Goal: Task Accomplishment & Management: Manage account settings

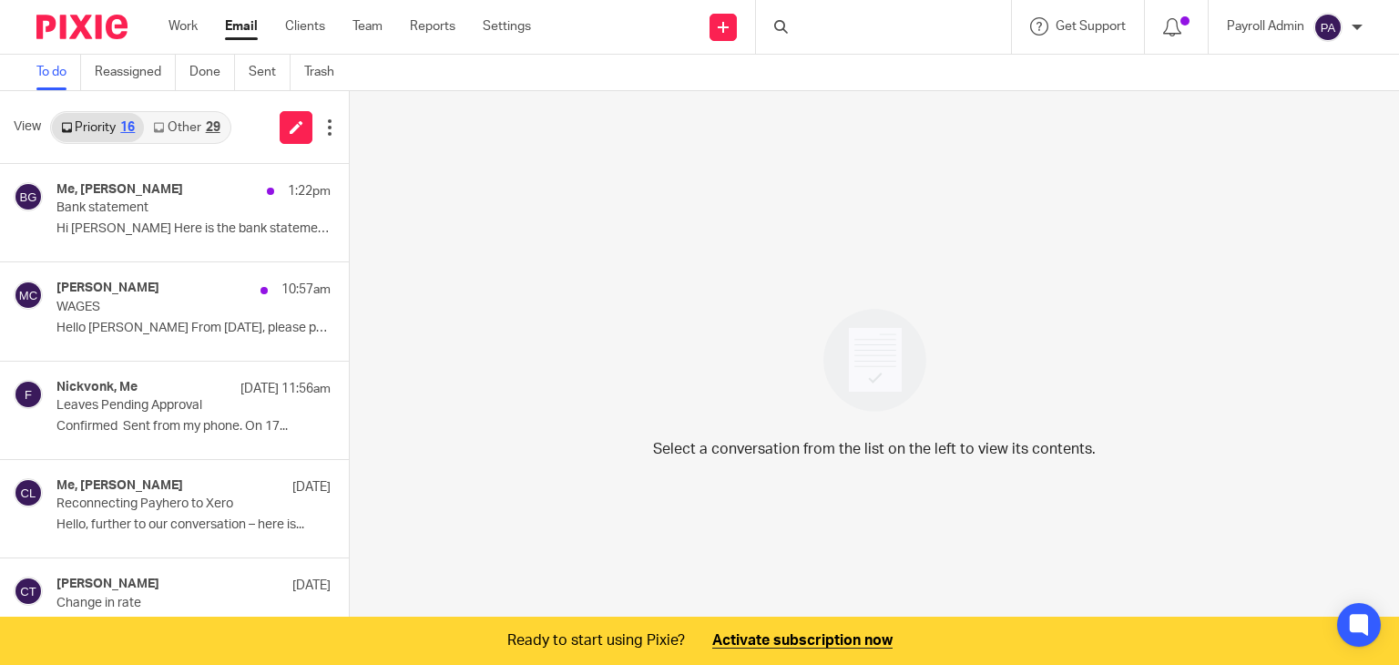
click at [202, 128] on link "Other 29" at bounding box center [186, 127] width 85 height 29
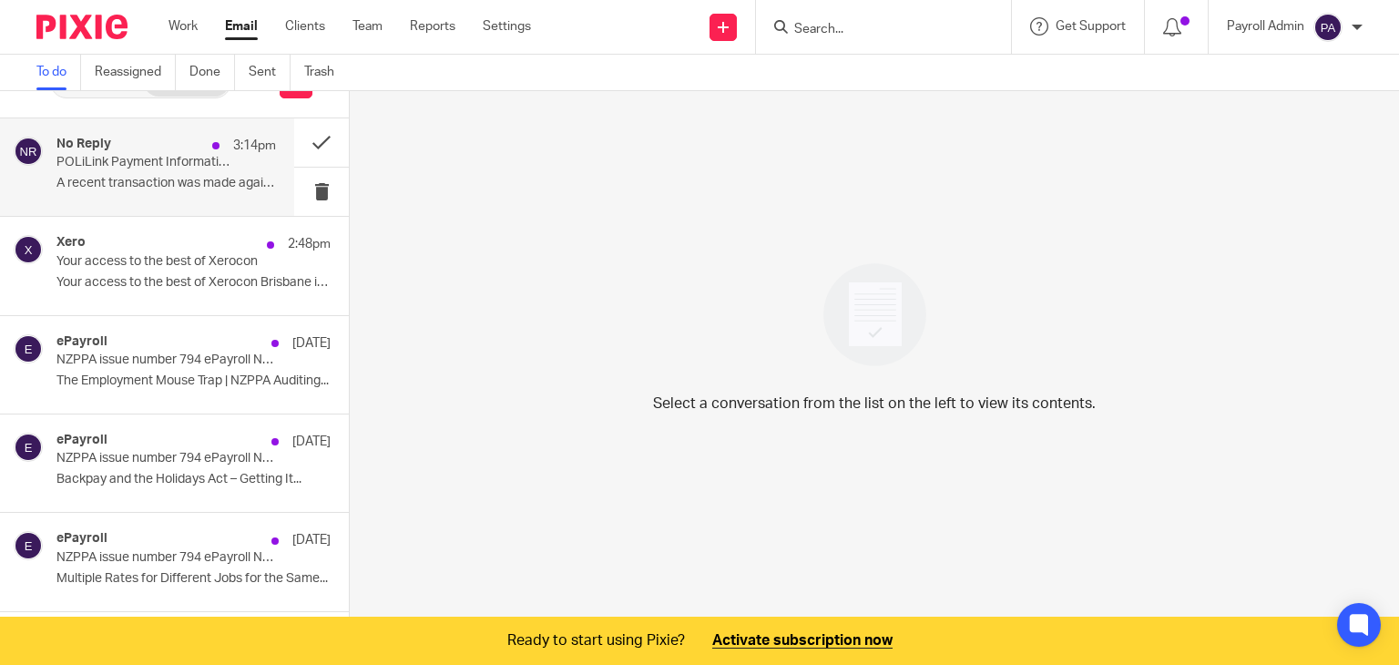
click at [170, 174] on div "No Reply 3:14pm POLiLink Payment Information A recent transaction was made agai…" at bounding box center [166, 167] width 220 height 61
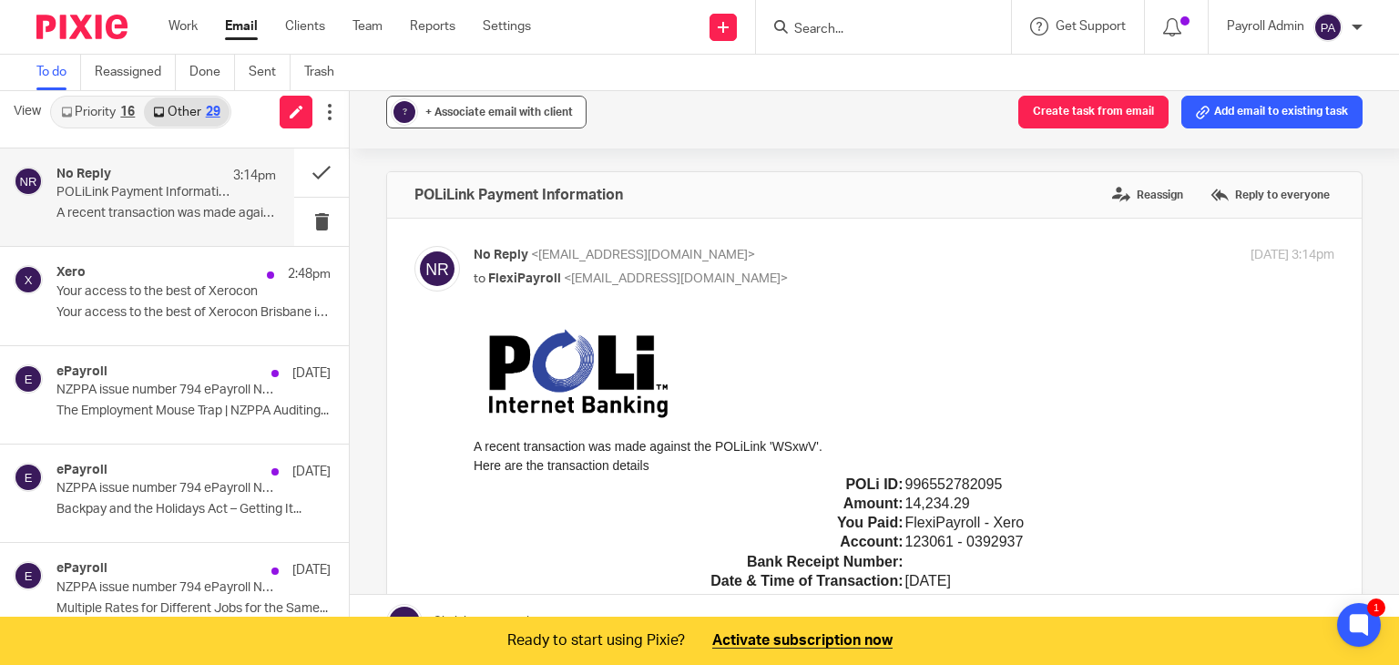
scroll to position [0, 0]
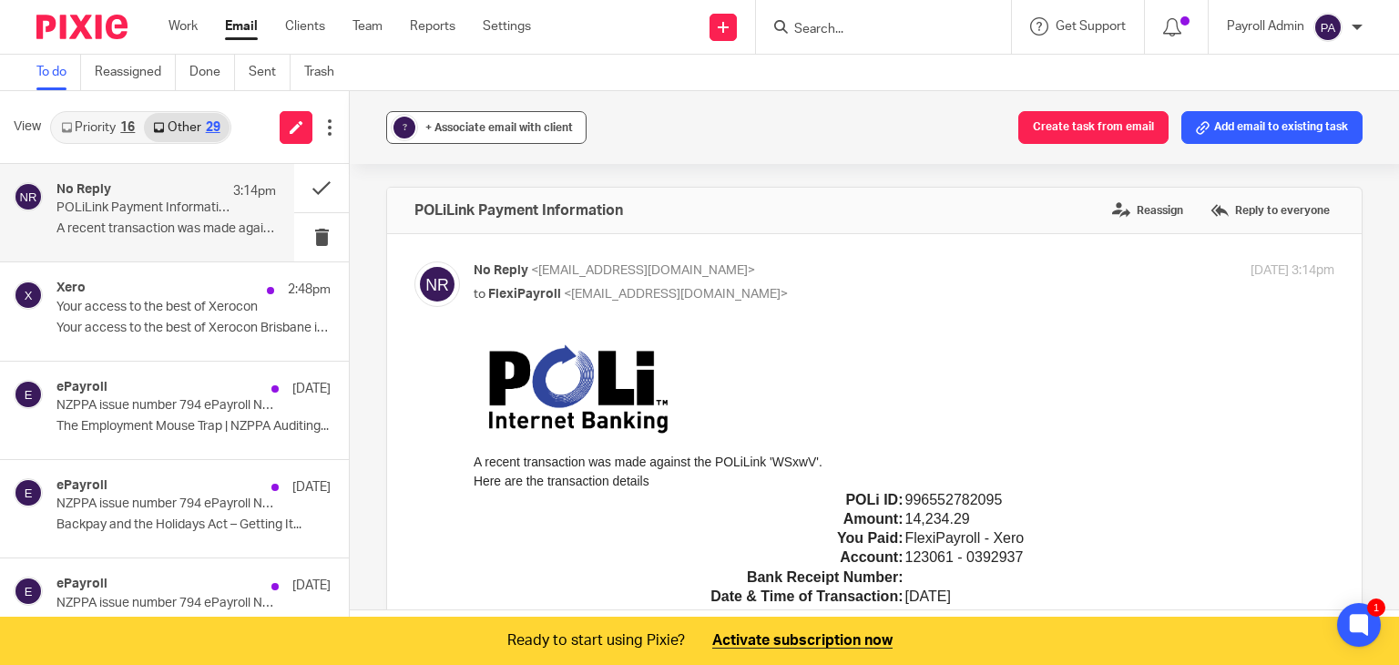
click at [506, 127] on span "+ Associate email with client" at bounding box center [499, 127] width 148 height 11
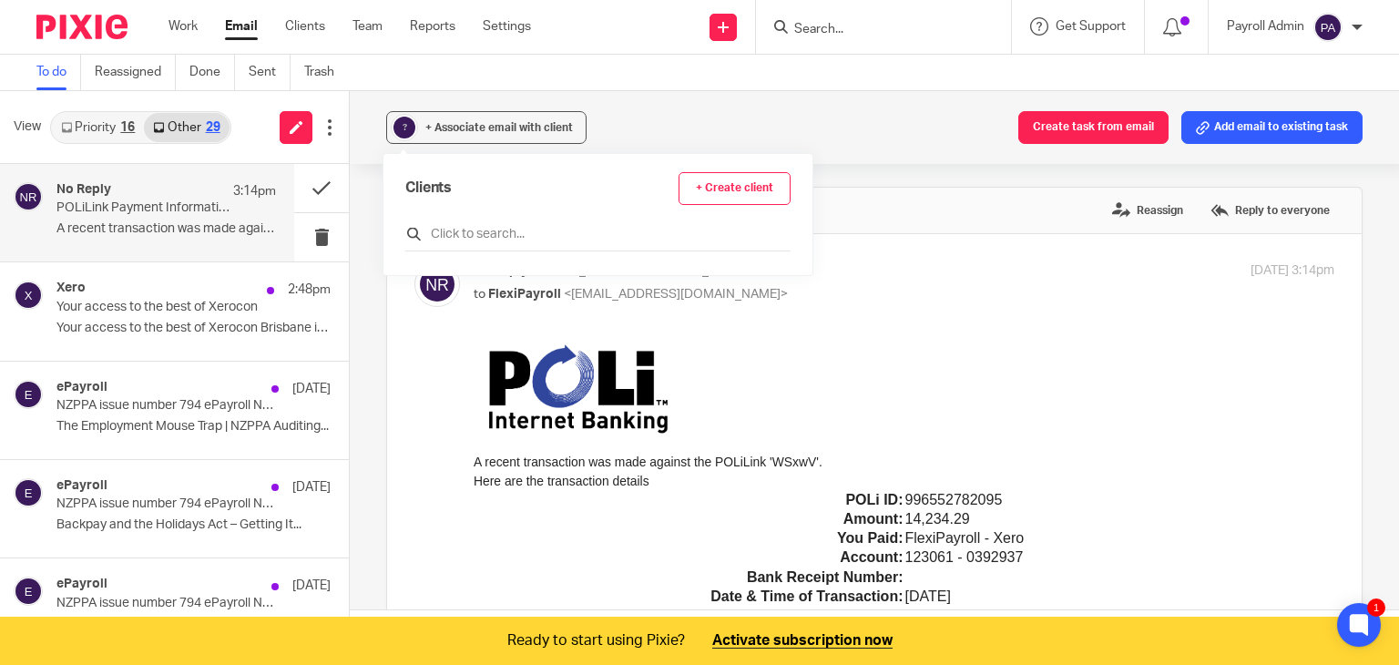
click at [506, 233] on input "text" at bounding box center [597, 234] width 385 height 18
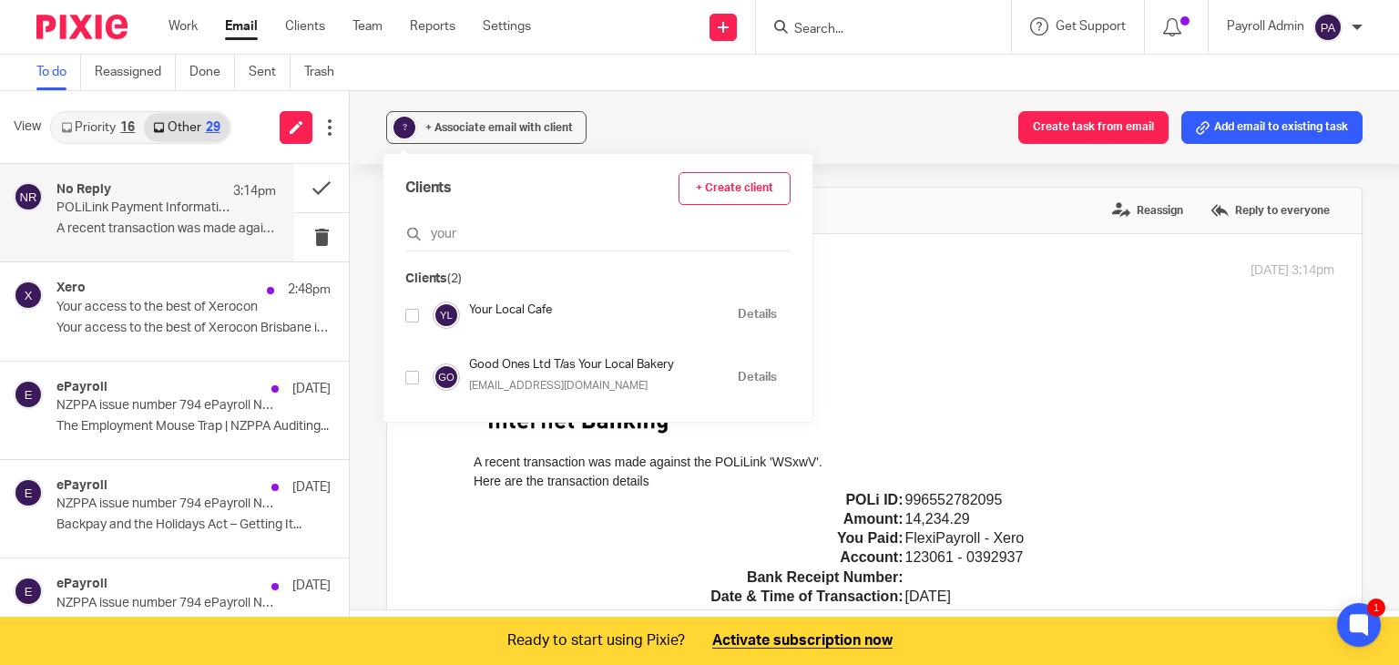
type input "your"
click at [412, 310] on input "checkbox" at bounding box center [412, 316] width 14 height 14
checkbox input "true"
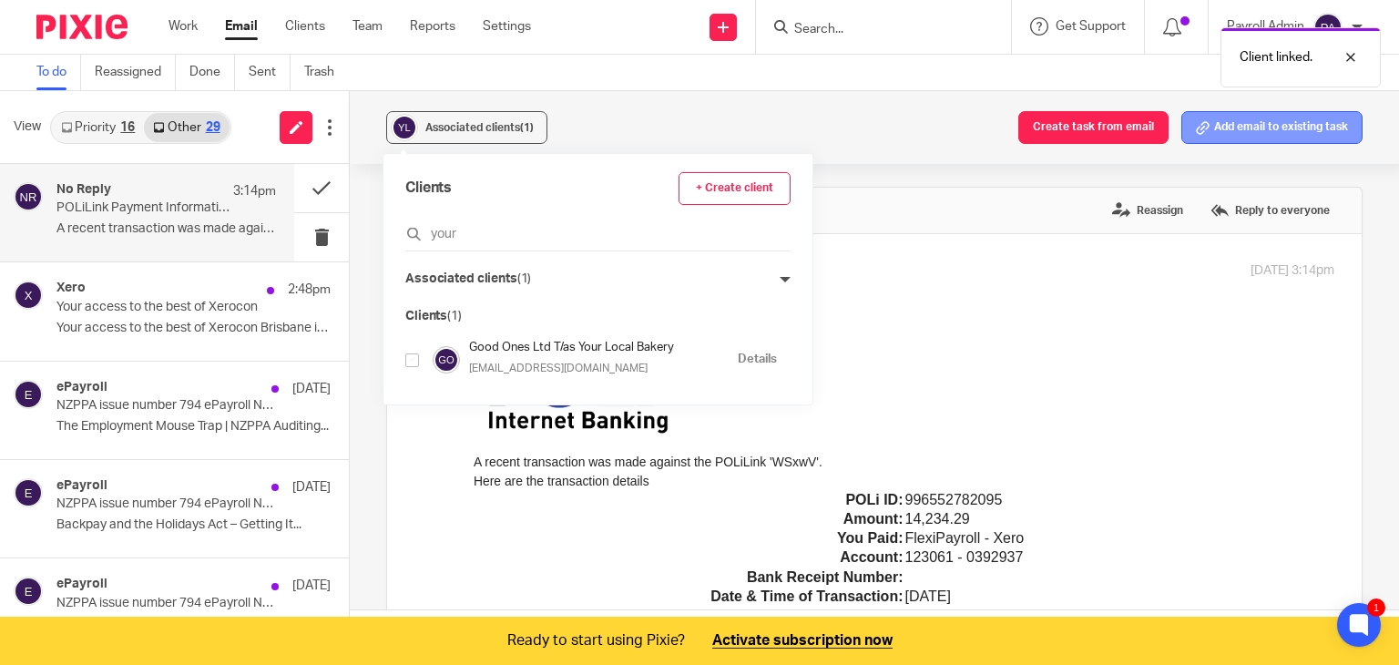
click at [1240, 128] on button "Add email to existing task" at bounding box center [1271, 127] width 181 height 33
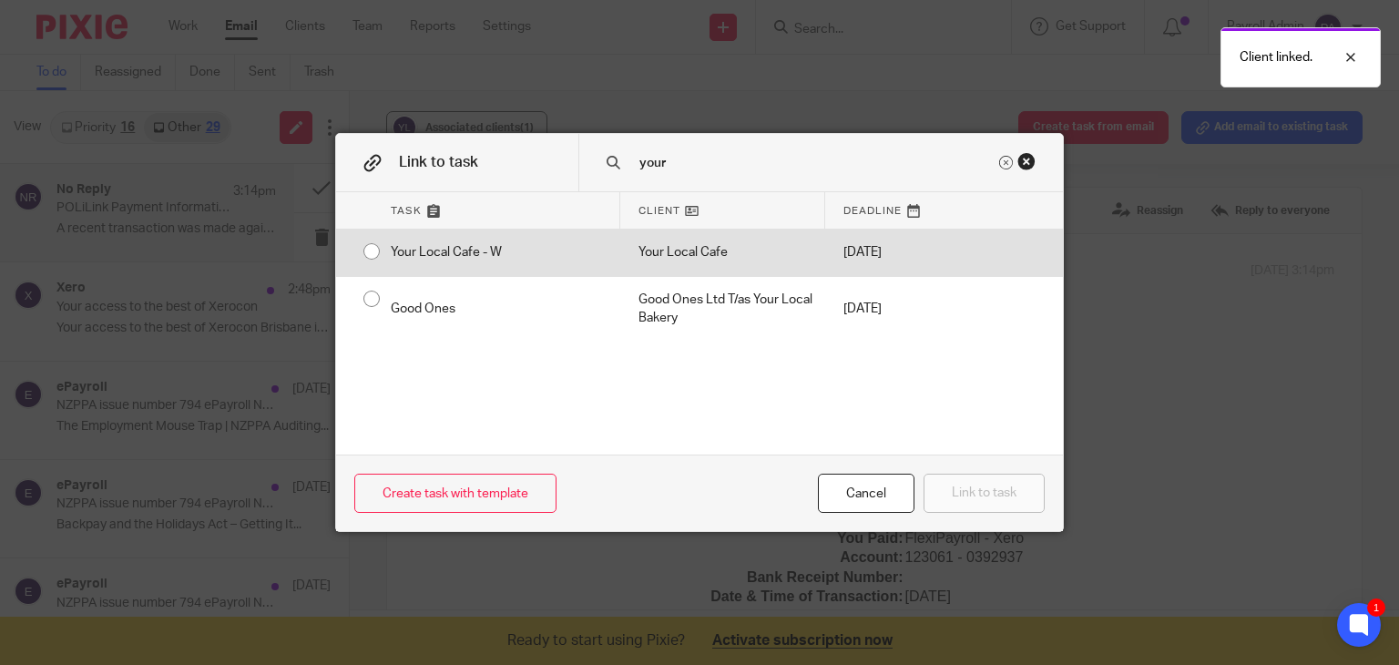
type input "your"
click at [363, 250] on input "radio" at bounding box center [371, 251] width 35 height 35
radio input "false"
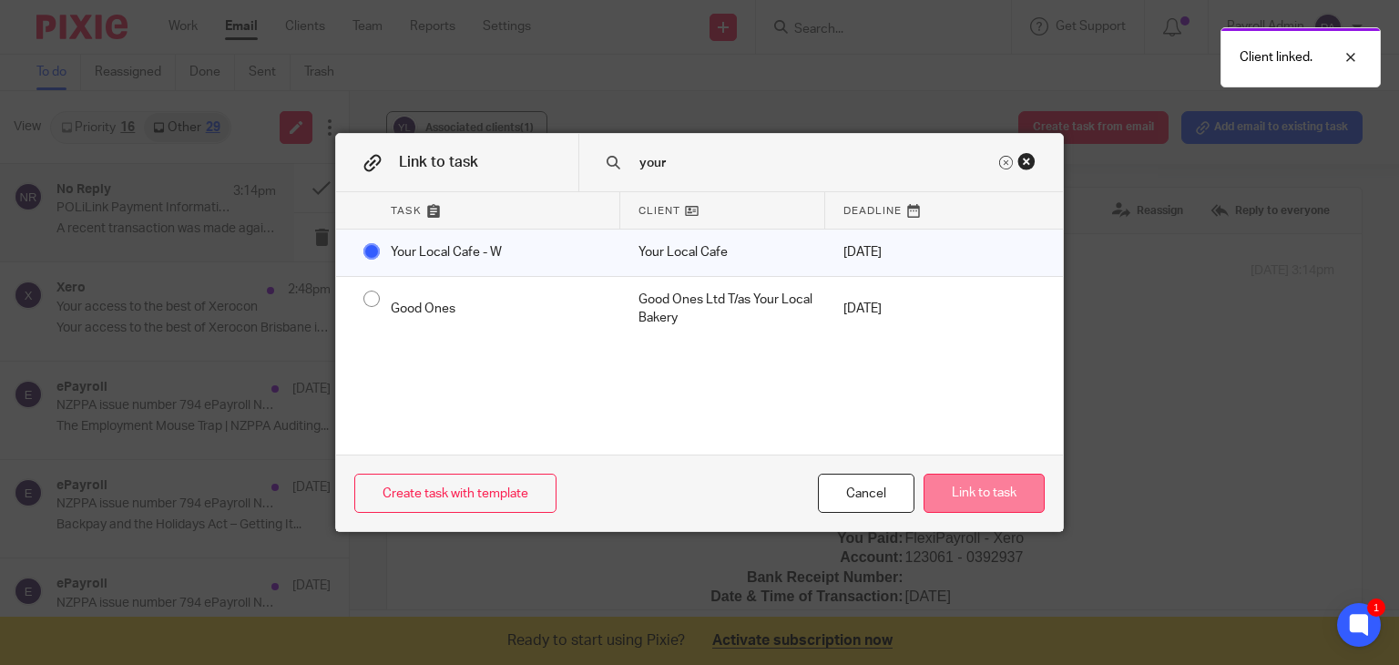
click at [963, 496] on button "Link to task" at bounding box center [984, 493] width 121 height 39
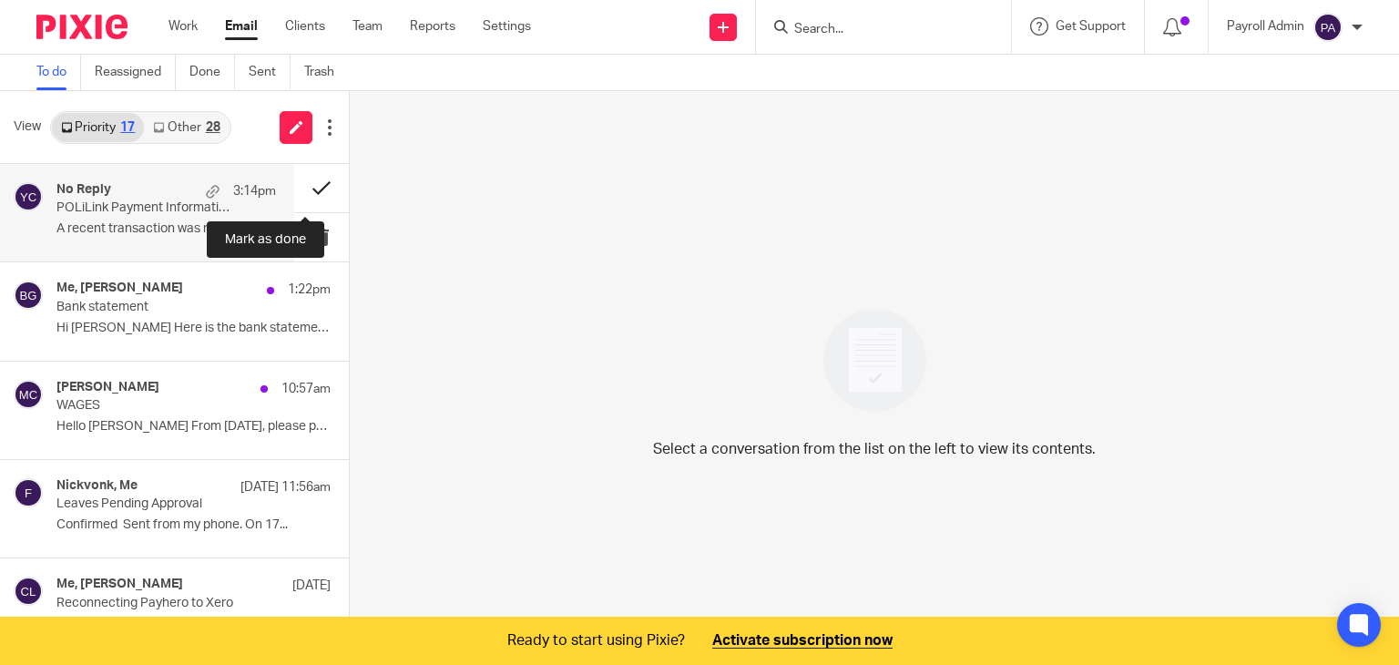
click at [303, 182] on button at bounding box center [321, 188] width 55 height 48
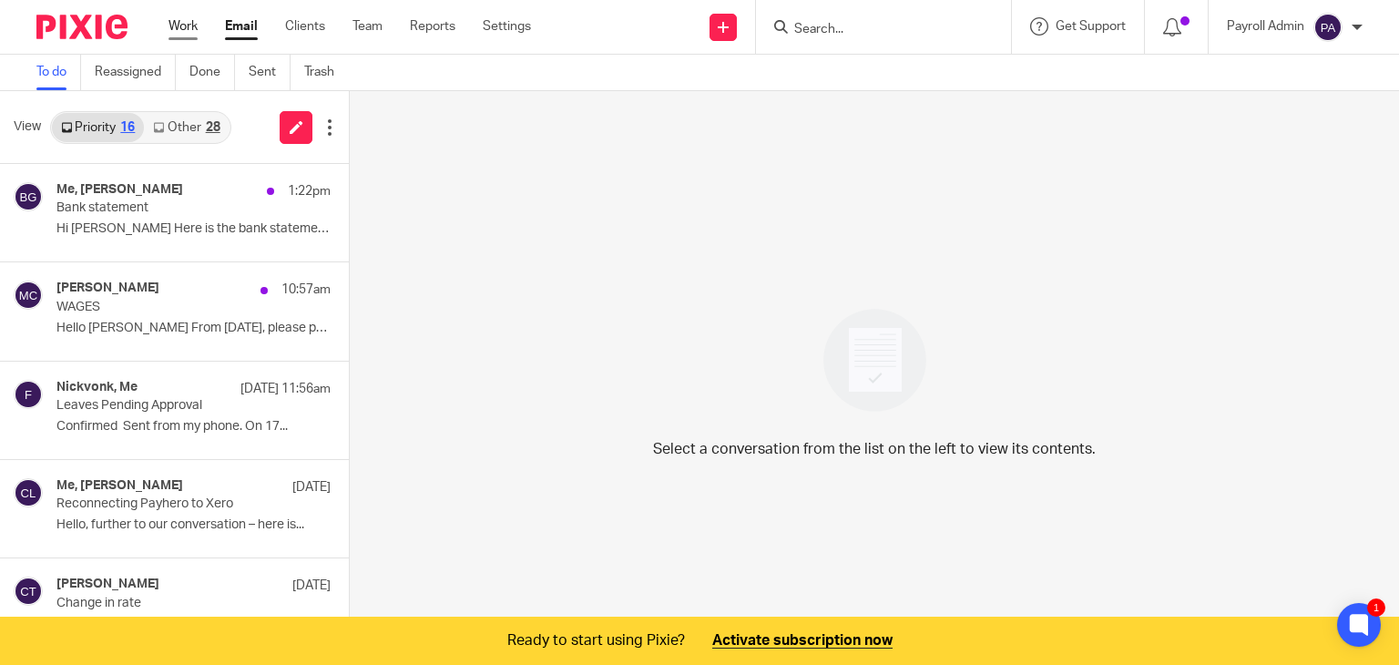
click at [185, 20] on link "Work" at bounding box center [183, 26] width 29 height 18
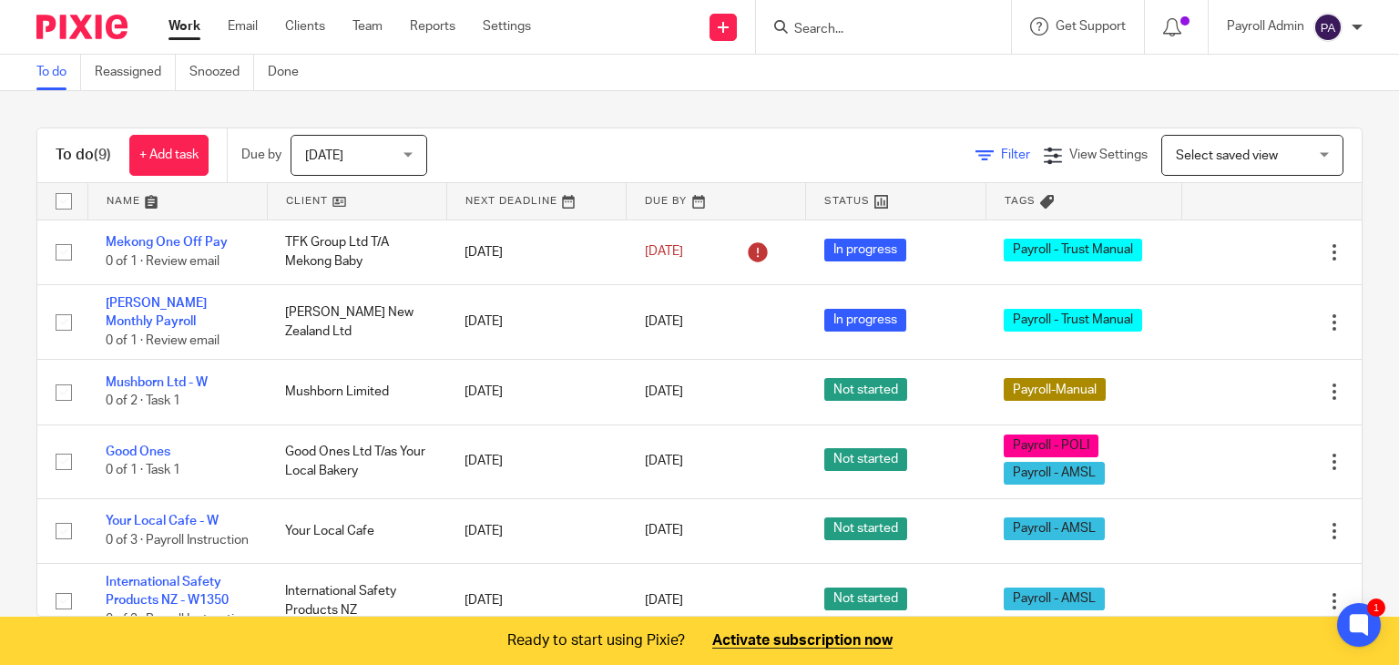
click at [976, 158] on link "Filter" at bounding box center [1003, 154] width 55 height 13
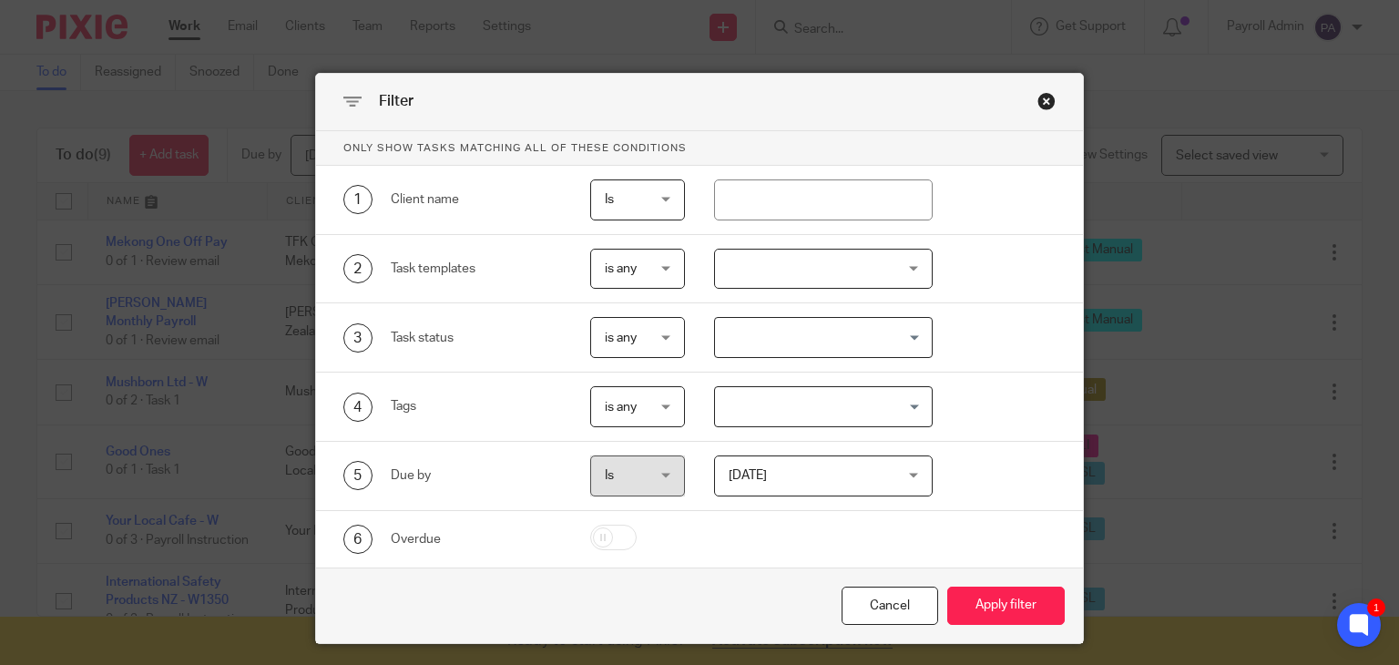
click at [912, 404] on input "Search for option" at bounding box center [819, 407] width 205 height 32
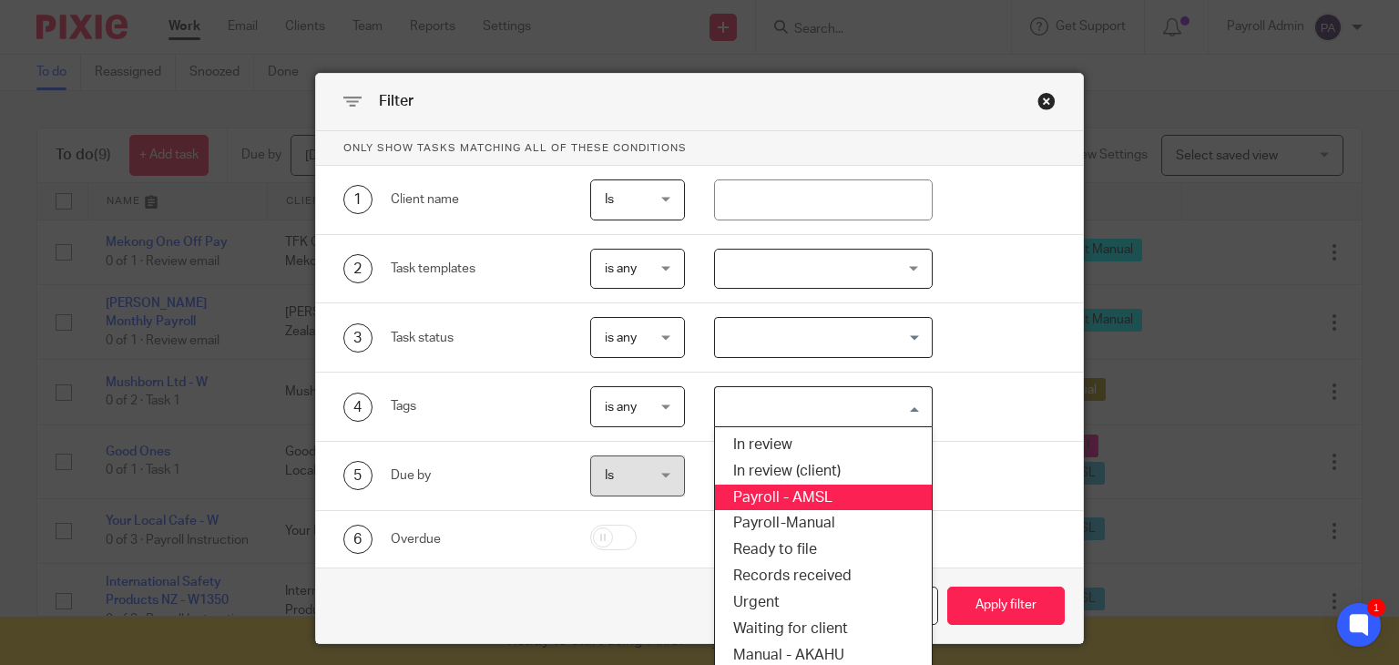
click at [821, 493] on li "Payroll - AMSL" at bounding box center [823, 498] width 217 height 26
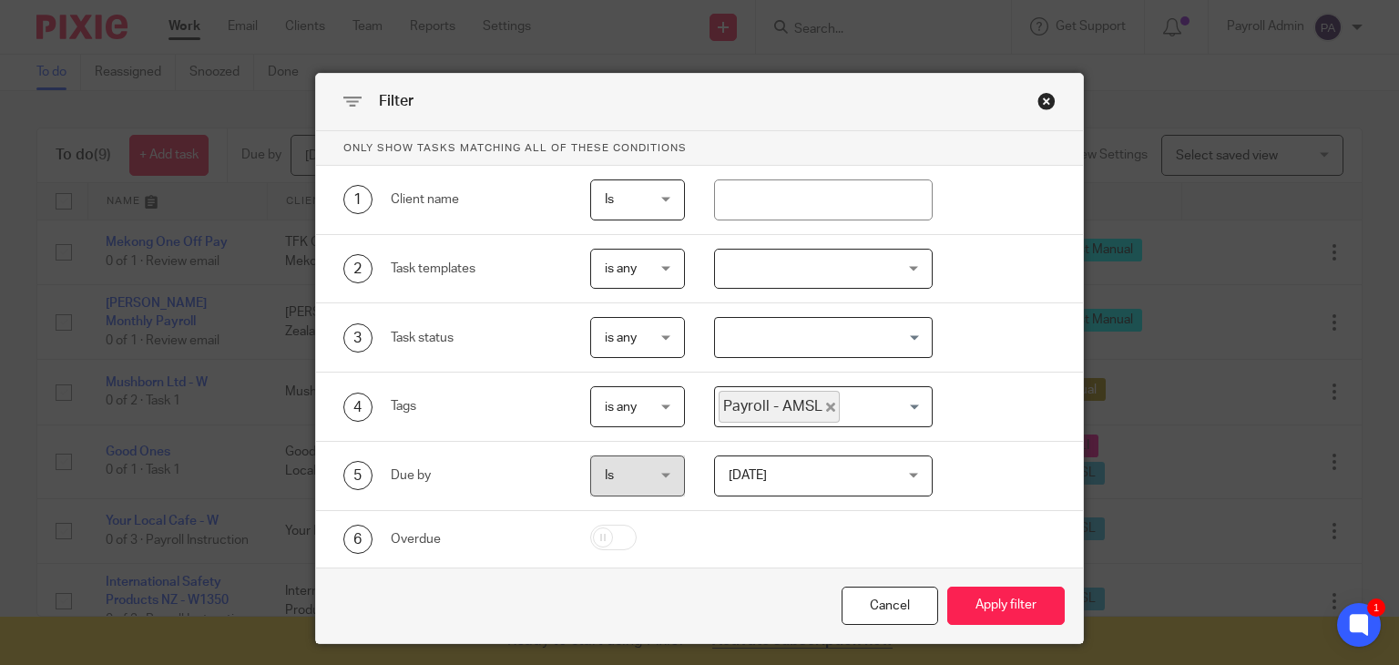
click at [899, 402] on input "Search for option" at bounding box center [882, 407] width 80 height 32
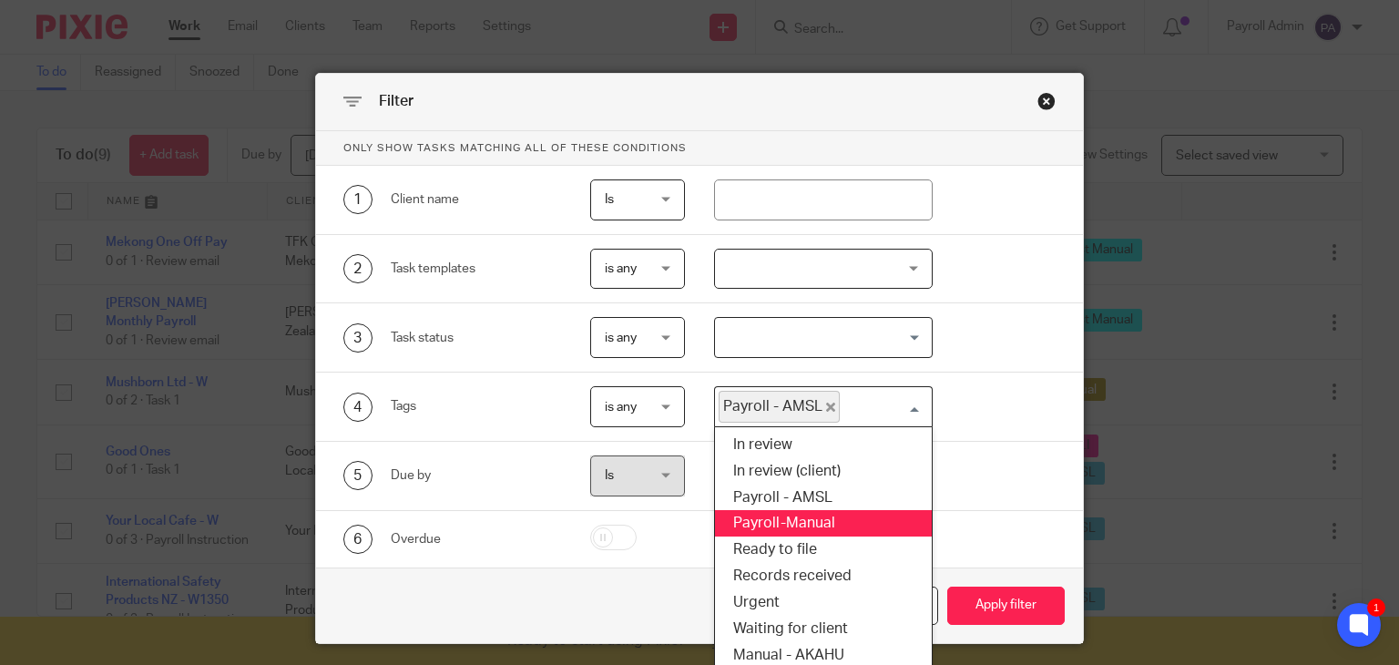
scroll to position [60, 0]
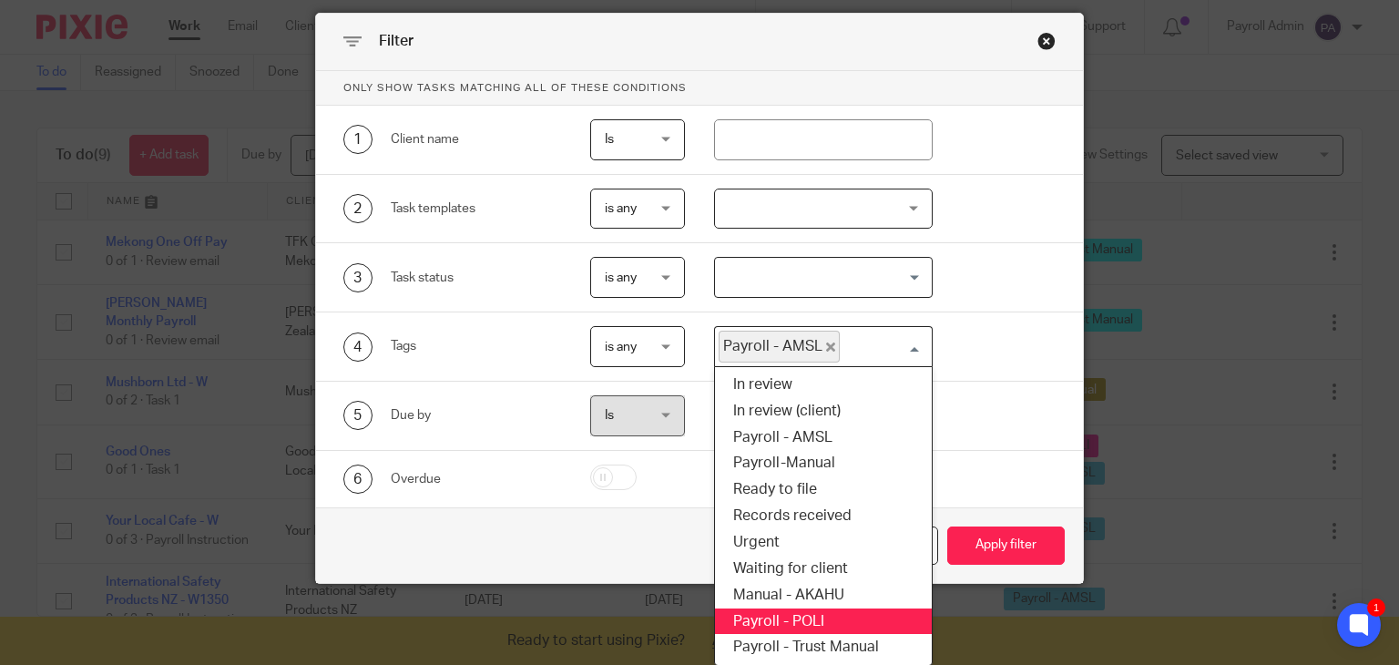
click at [788, 609] on li "Payroll - POLI" at bounding box center [823, 621] width 217 height 26
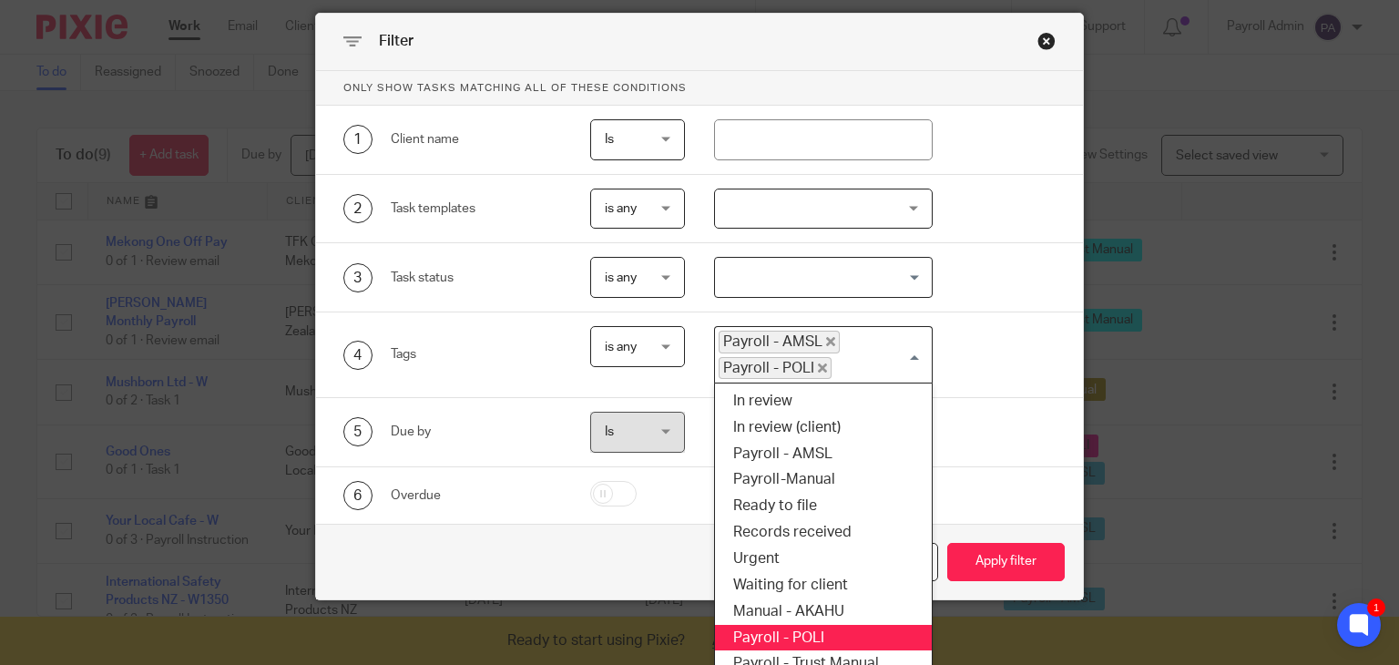
click at [915, 347] on div "Payroll - AMSL Payroll - POLI" at bounding box center [819, 353] width 209 height 52
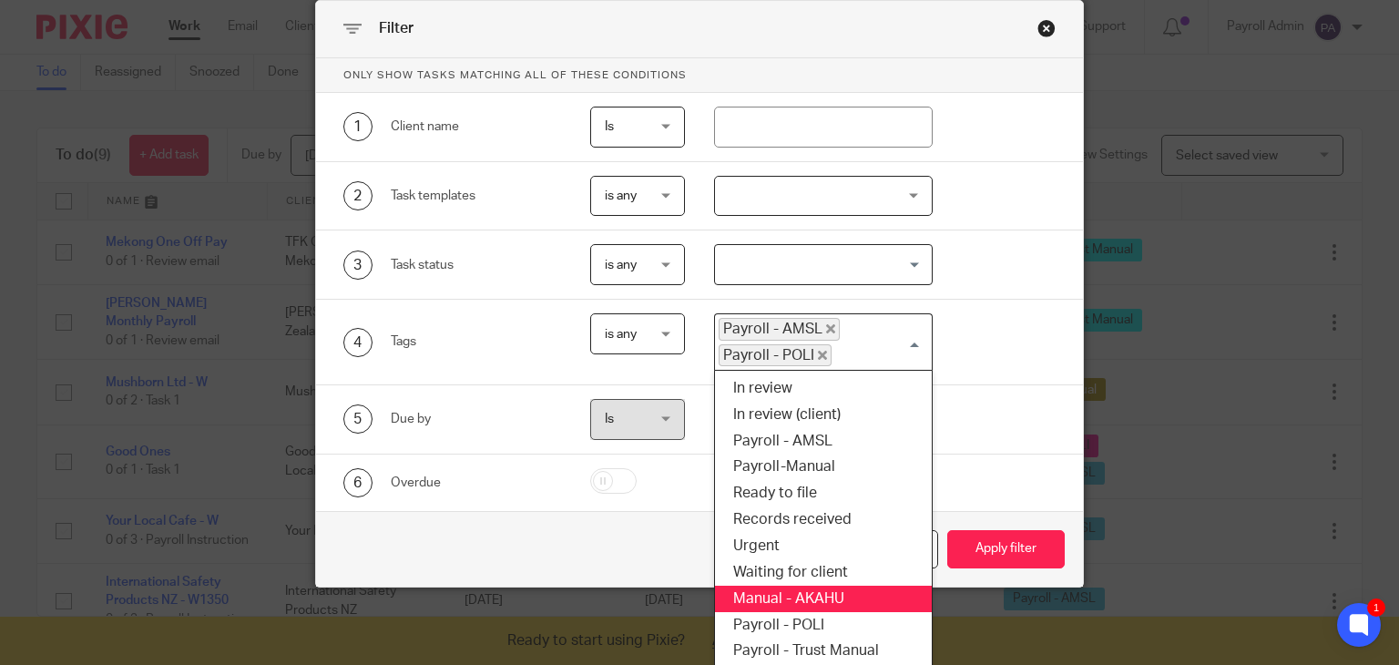
scroll to position [76, 0]
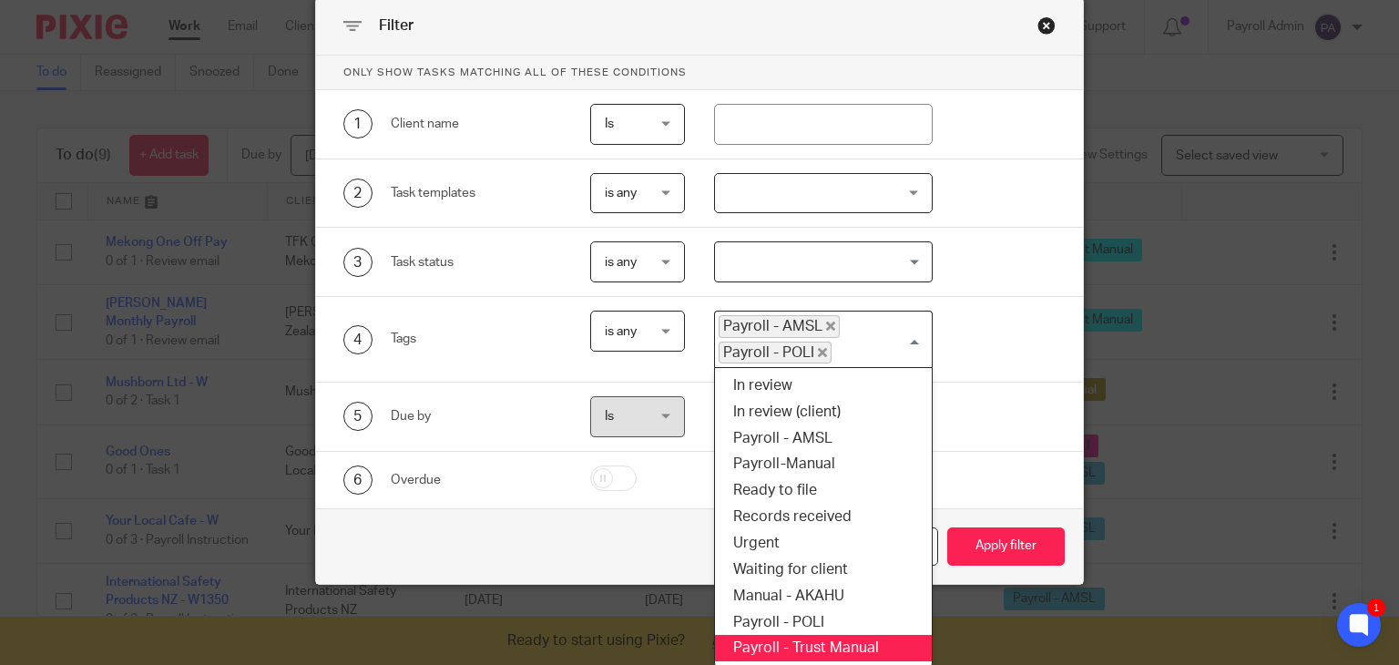
click at [817, 646] on li "Payroll - Trust Manual" at bounding box center [823, 648] width 217 height 26
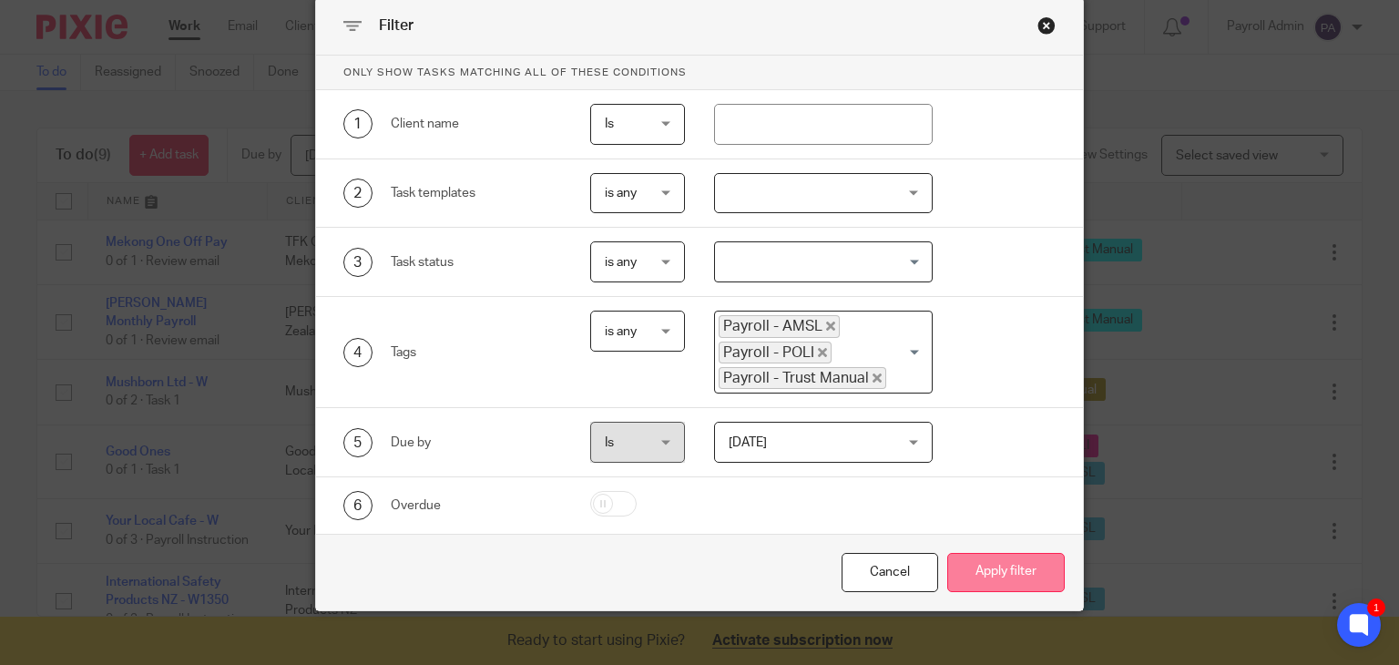
click at [1016, 562] on button "Apply filter" at bounding box center [1005, 572] width 117 height 39
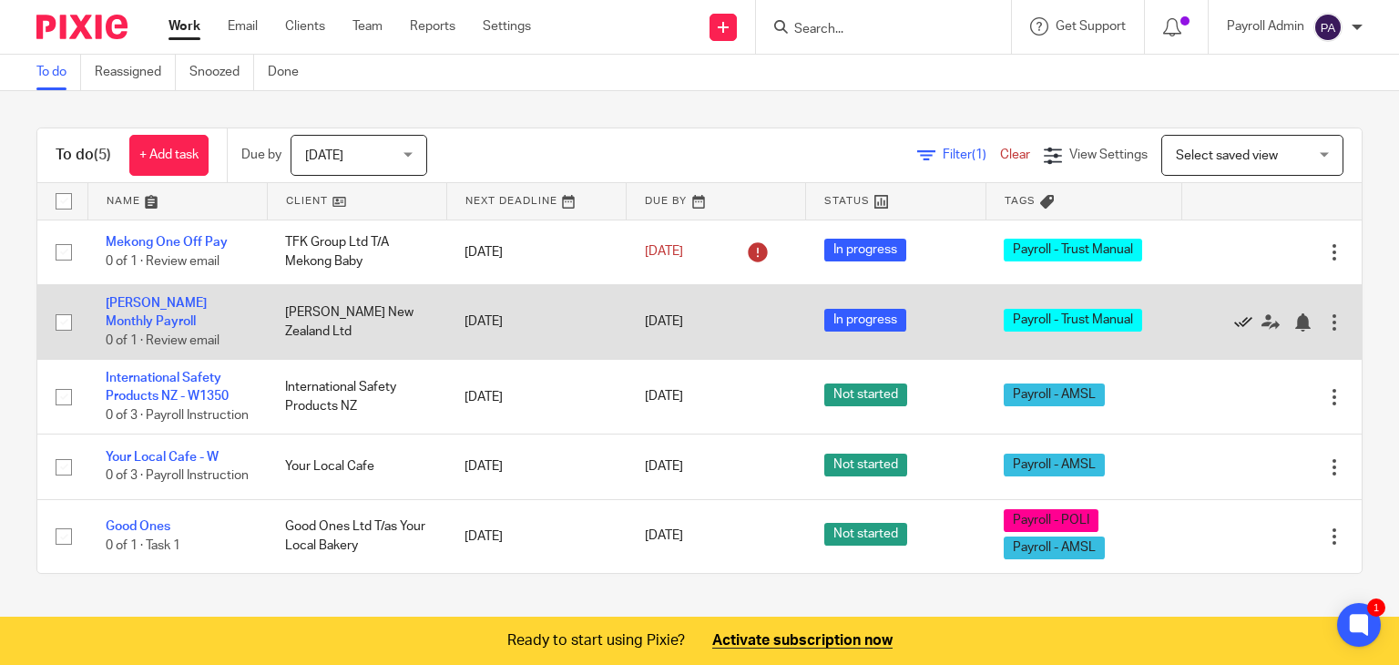
click at [1234, 313] on icon at bounding box center [1243, 322] width 18 height 18
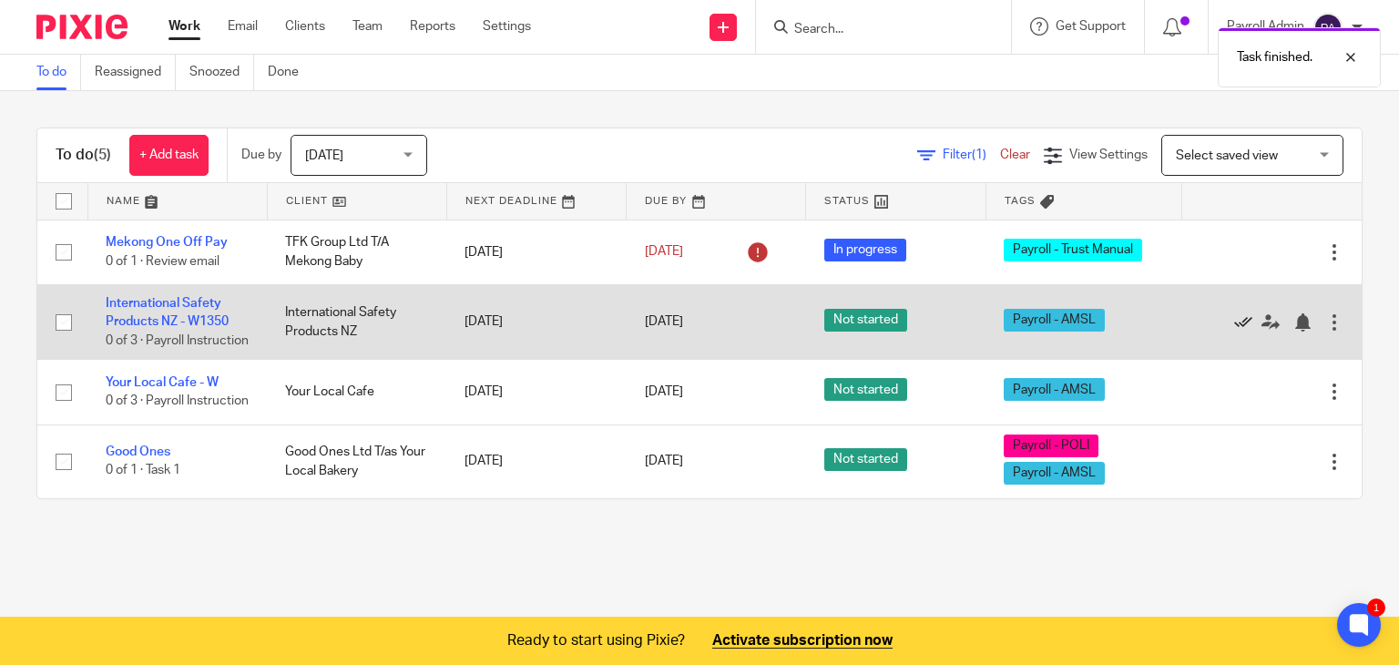
click at [1234, 325] on icon at bounding box center [1243, 322] width 18 height 18
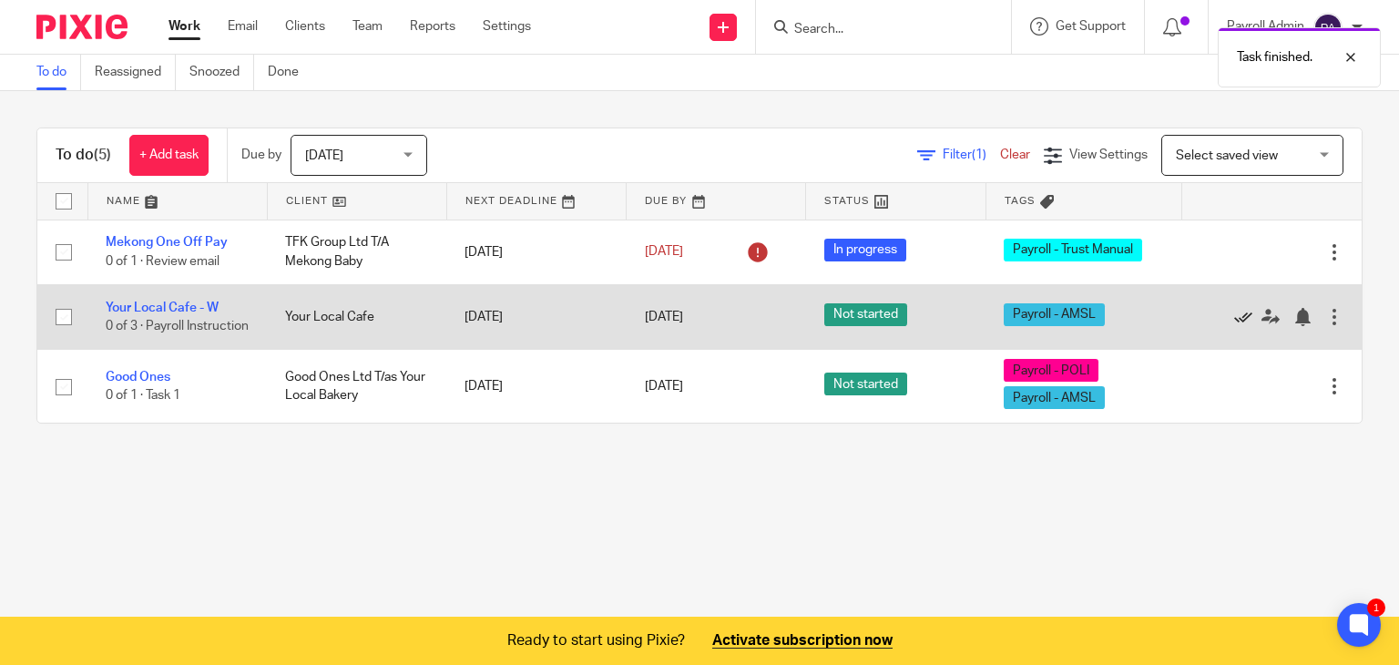
click at [1234, 322] on icon at bounding box center [1243, 317] width 18 height 18
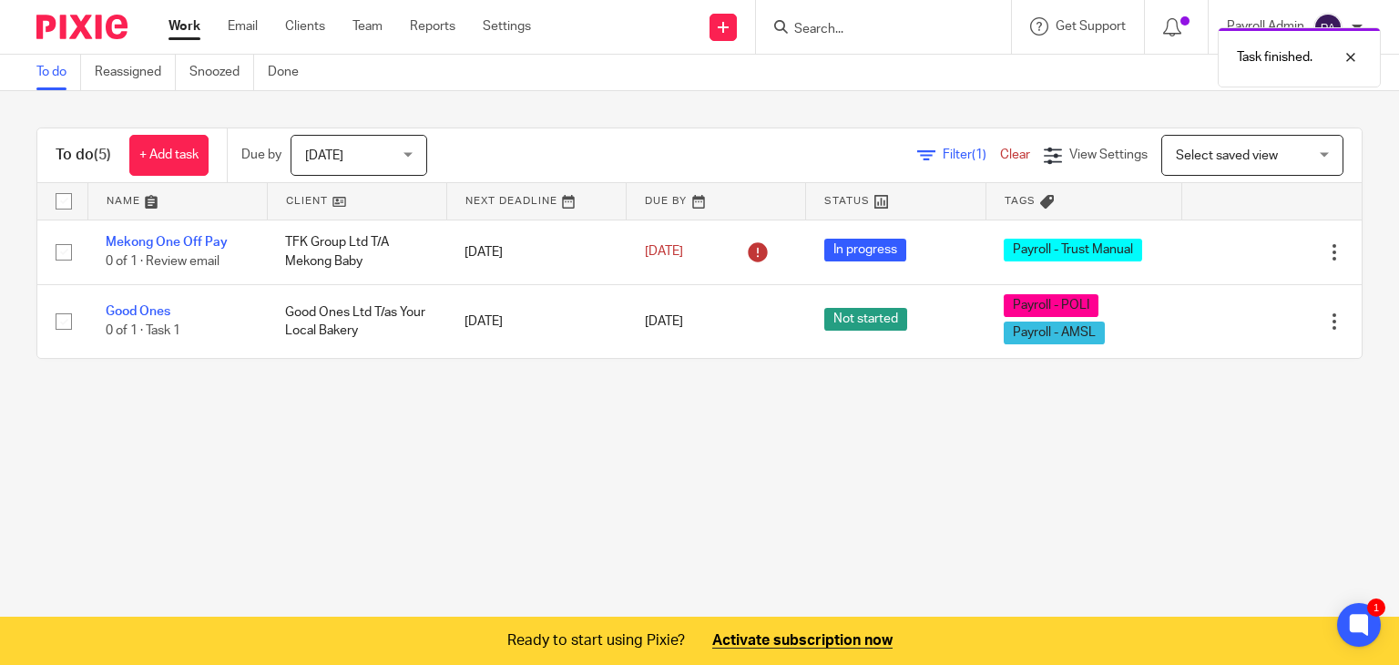
click at [1234, 322] on icon at bounding box center [1243, 321] width 18 height 18
